Goal: Navigation & Orientation: Understand site structure

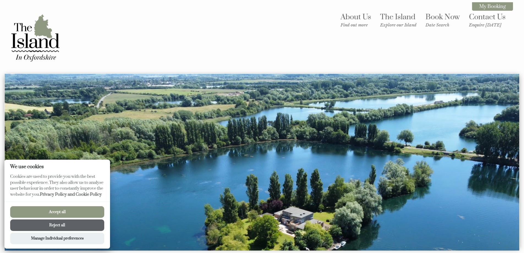
click at [76, 211] on button "Accept all" at bounding box center [57, 212] width 94 height 12
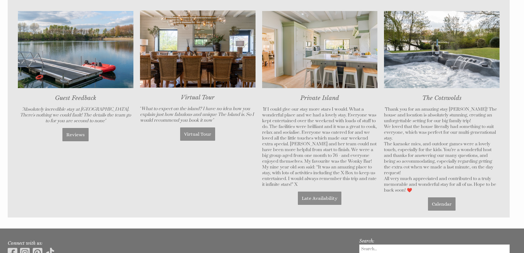
scroll to position [413, 0]
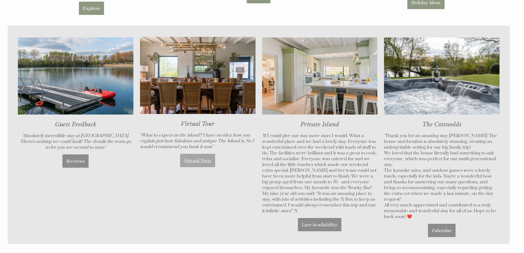
click at [205, 161] on link "Virtual Tour" at bounding box center [197, 160] width 35 height 13
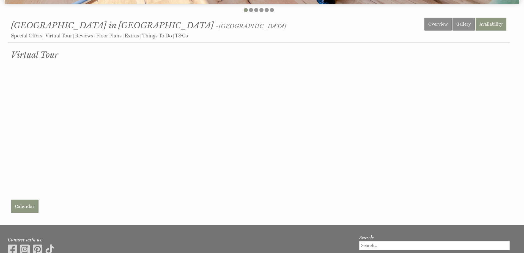
scroll to position [248, 0]
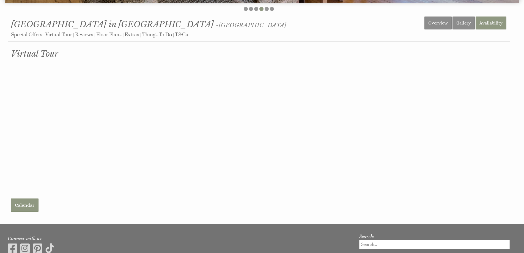
click at [271, 193] on p at bounding box center [258, 128] width 495 height 134
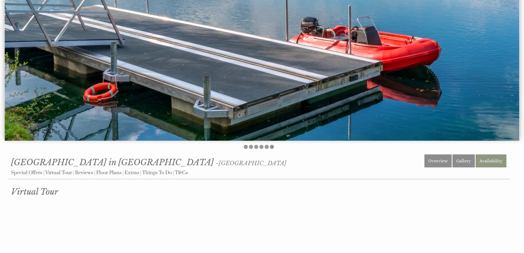
scroll to position [110, 0]
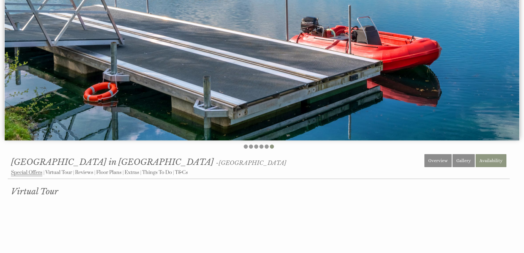
click at [34, 173] on link "Special Offers" at bounding box center [26, 172] width 31 height 7
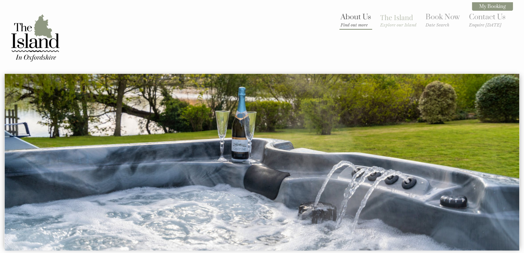
click at [352, 24] on small "Find out more" at bounding box center [356, 24] width 31 height 5
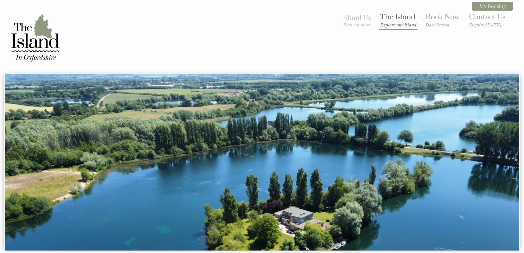
click at [390, 25] on small "Explore our Island" at bounding box center [398, 24] width 36 height 5
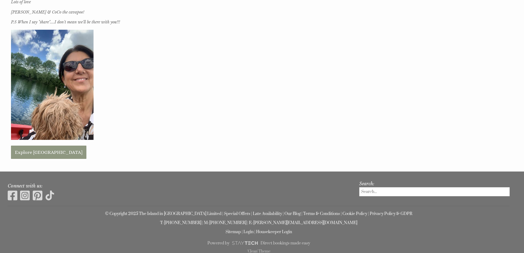
scroll to position [326, 0]
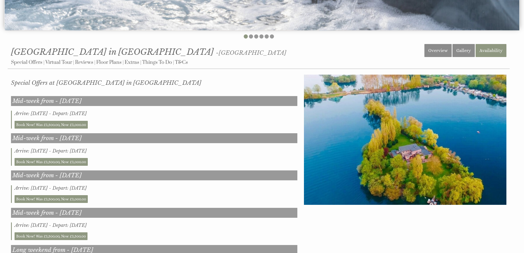
scroll to position [275, 0]
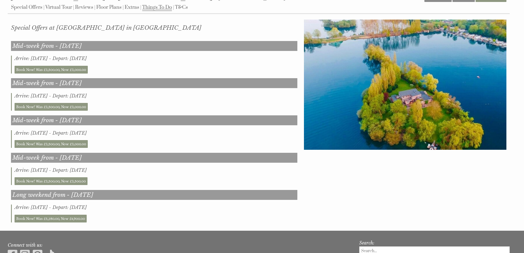
click at [157, 9] on link "Things To Do" at bounding box center [157, 7] width 30 height 7
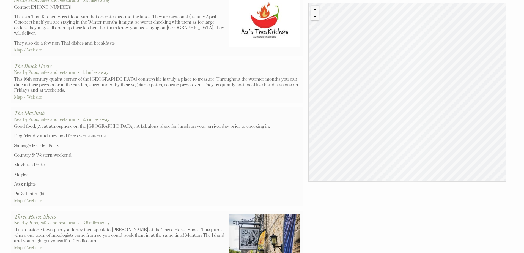
scroll to position [413, 0]
